Goal: Task Accomplishment & Management: Complete application form

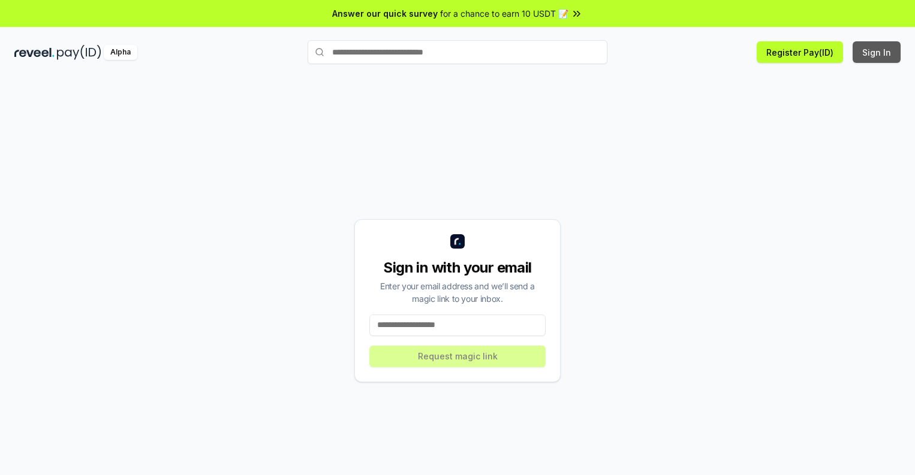
click at [877, 52] on button "Sign In" at bounding box center [877, 52] width 48 height 22
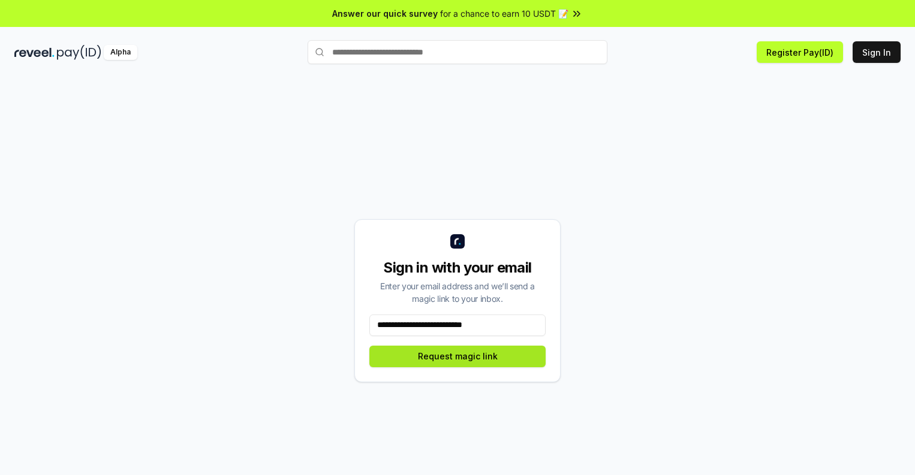
type input "**********"
click at [457, 356] on button "Request magic link" at bounding box center [457, 357] width 176 height 22
